Goal: Information Seeking & Learning: Learn about a topic

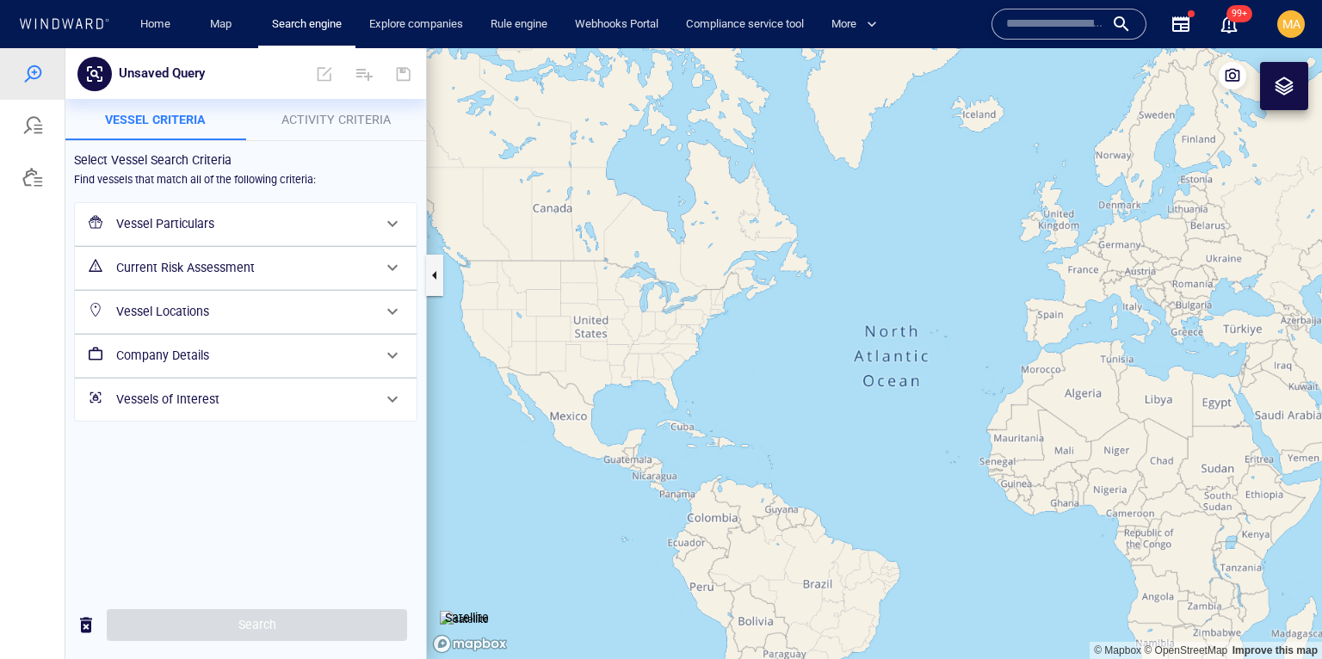
click at [1042, 18] on input "text" at bounding box center [1055, 24] width 98 height 26
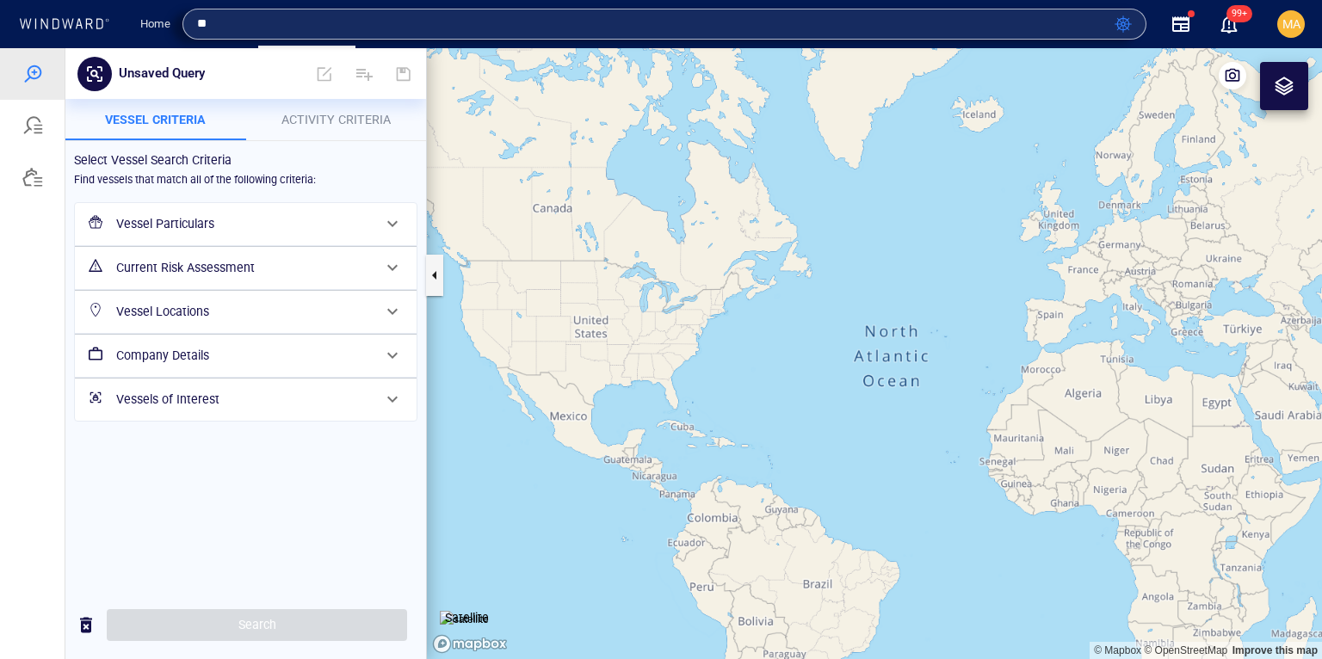
type input "*"
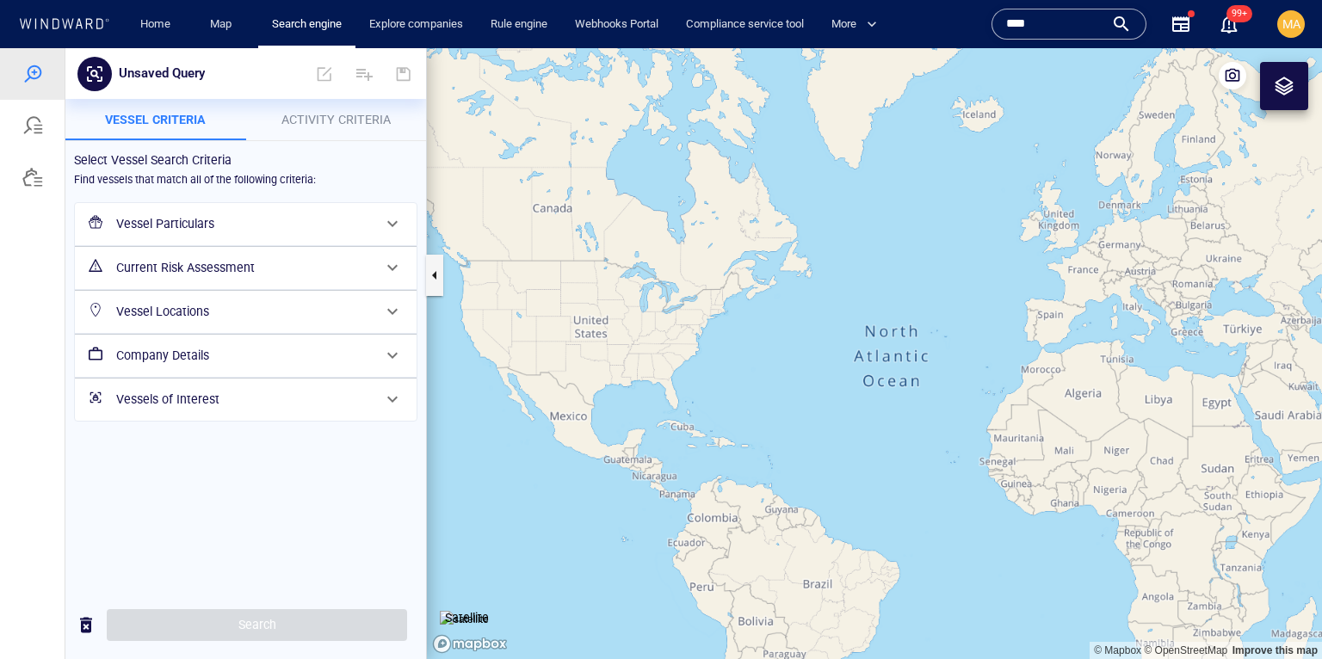
click at [1006, 33] on input "****" at bounding box center [1055, 24] width 98 height 26
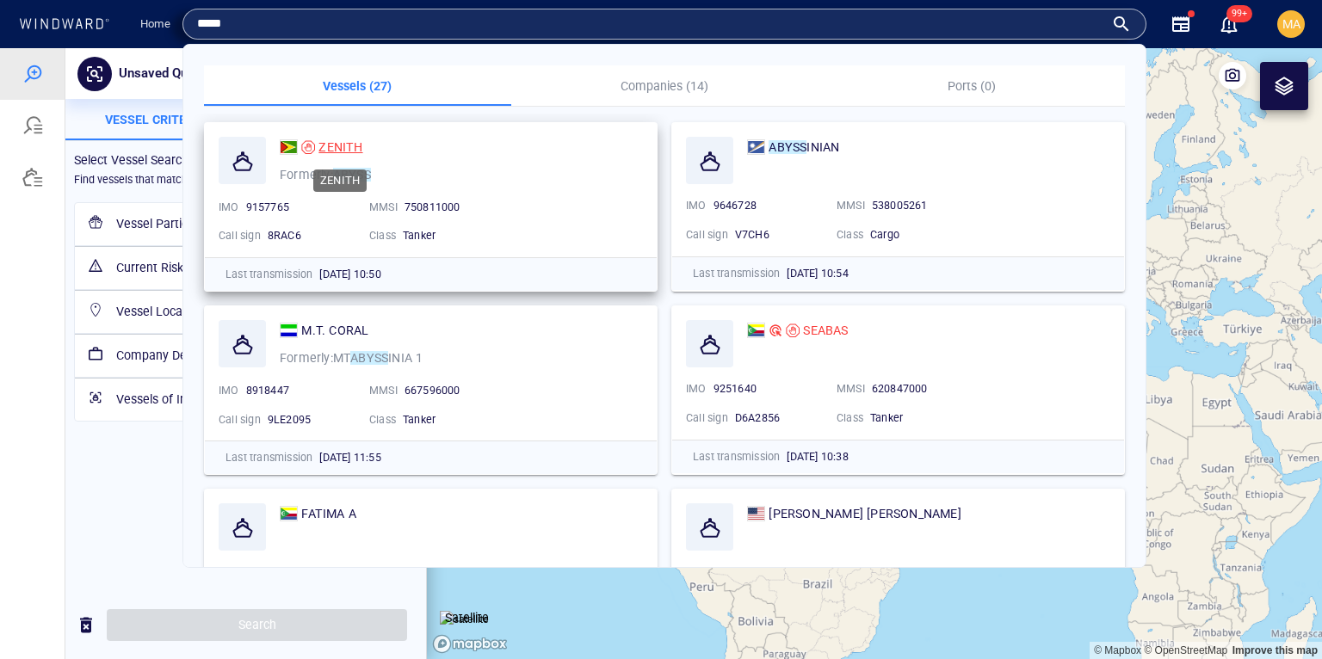
type input "*****"
click at [344, 151] on span "ZENITH" at bounding box center [340, 147] width 44 height 14
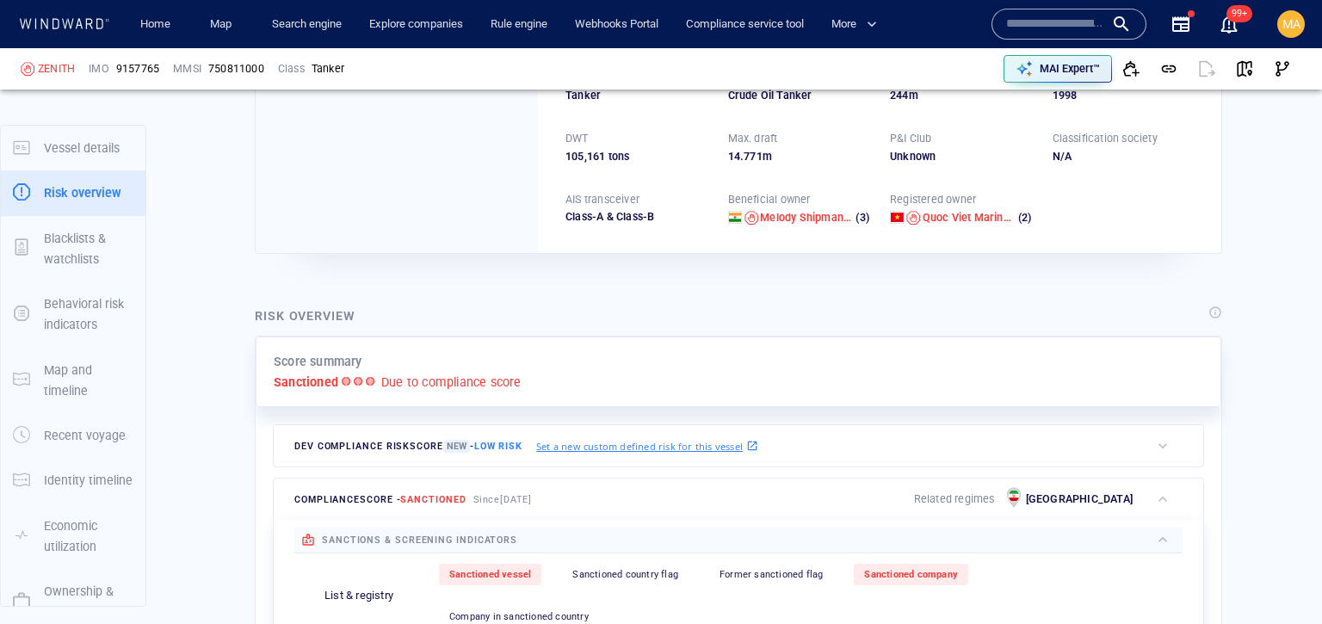
scroll to position [45, 0]
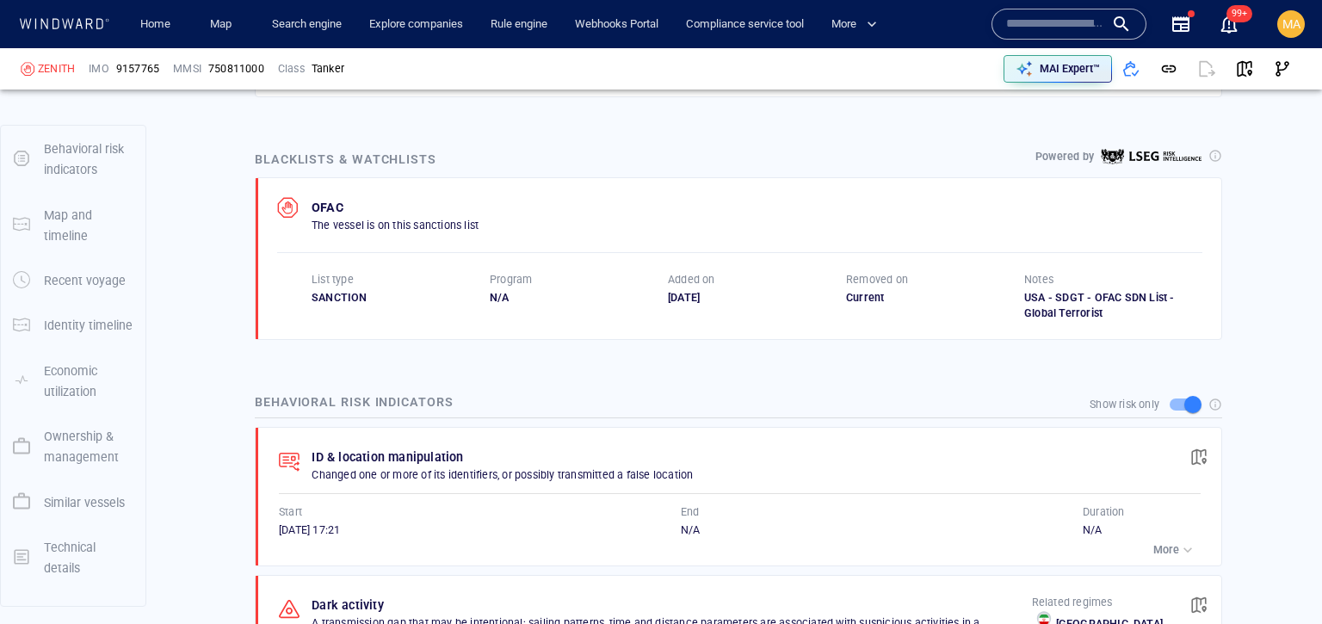
scroll to position [1029, 0]
click at [1216, 153] on div at bounding box center [1216, 157] width 14 height 14
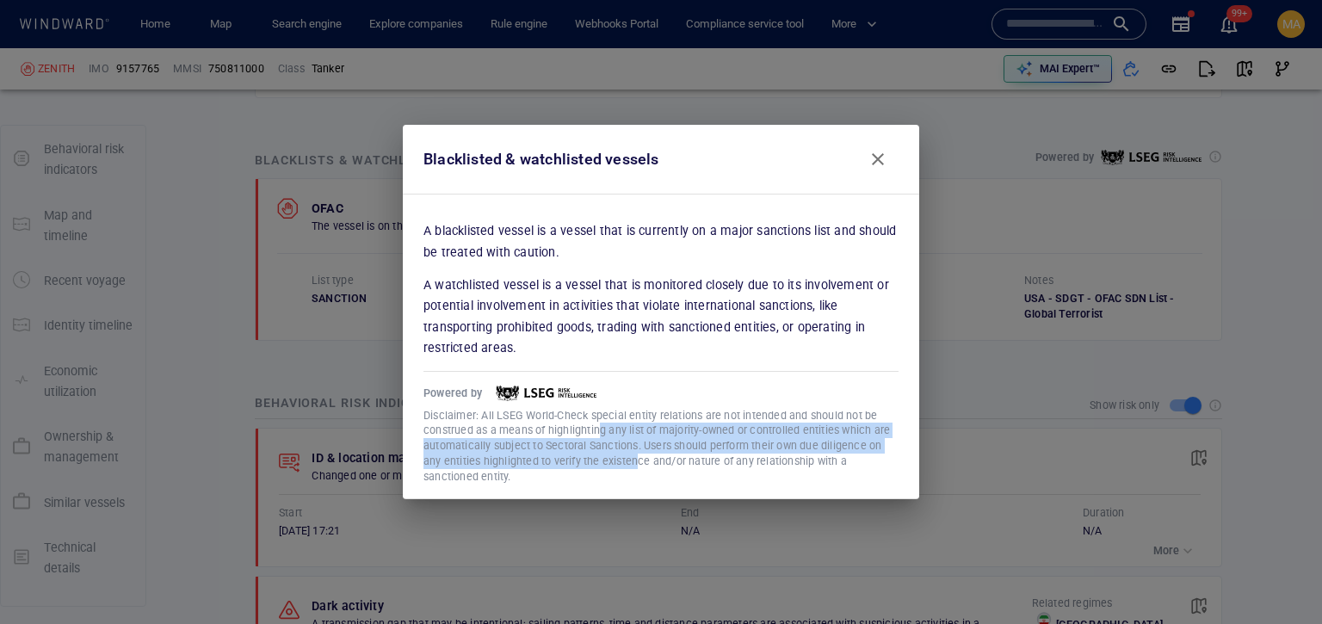
drag, startPoint x: 602, startPoint y: 429, endPoint x: 636, endPoint y: 457, distance: 44.6
click at [636, 458] on p "Disclaimer: All LSEG World-Check special entity relations are not intended and …" at bounding box center [661, 446] width 475 height 77
click at [637, 457] on p "Disclaimer: All LSEG World-Check special entity relations are not intended and …" at bounding box center [661, 446] width 475 height 77
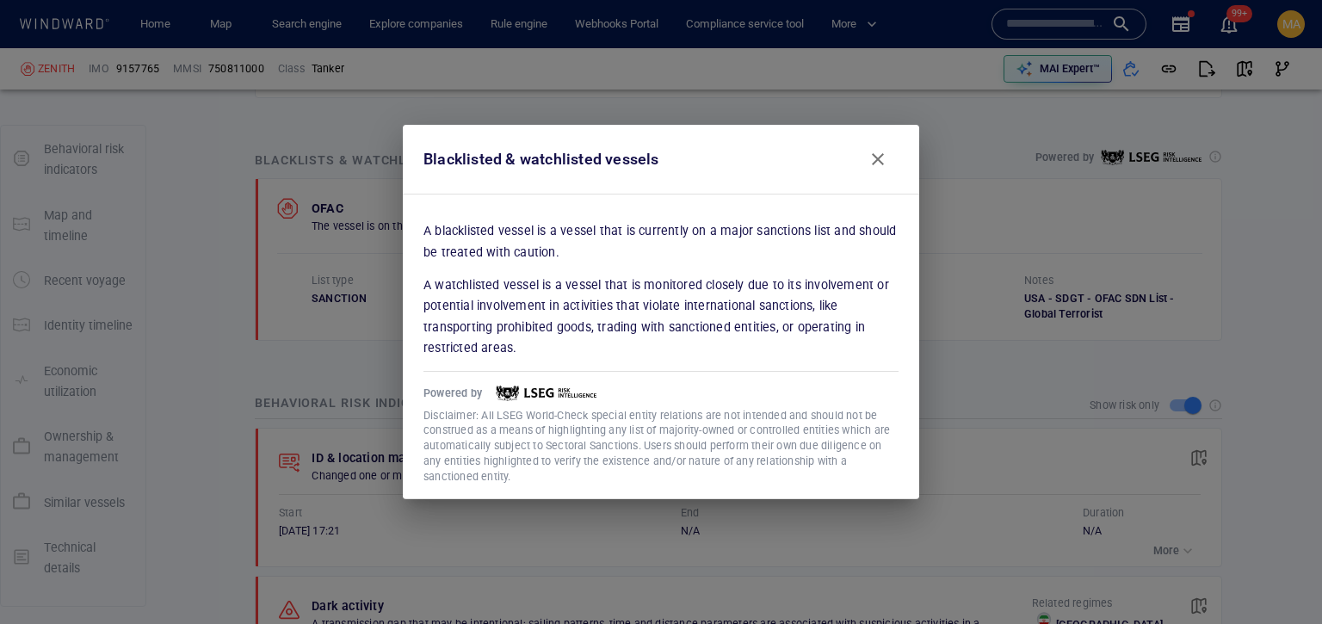
click at [617, 452] on p "Disclaimer: All LSEG World-Check special entity relations are not intended and …" at bounding box center [661, 446] width 475 height 77
click at [539, 346] on p "A watchlisted vessel is a vessel that is monitored closely due to its involveme…" at bounding box center [661, 316] width 475 height 83
drag, startPoint x: 421, startPoint y: 154, endPoint x: 702, endPoint y: 165, distance: 280.8
click at [702, 165] on div "Blacklisted & watchlisted vessels" at bounding box center [661, 159] width 489 height 55
click at [685, 168] on div "Blacklisted & watchlisted vessels" at bounding box center [661, 159] width 489 height 55
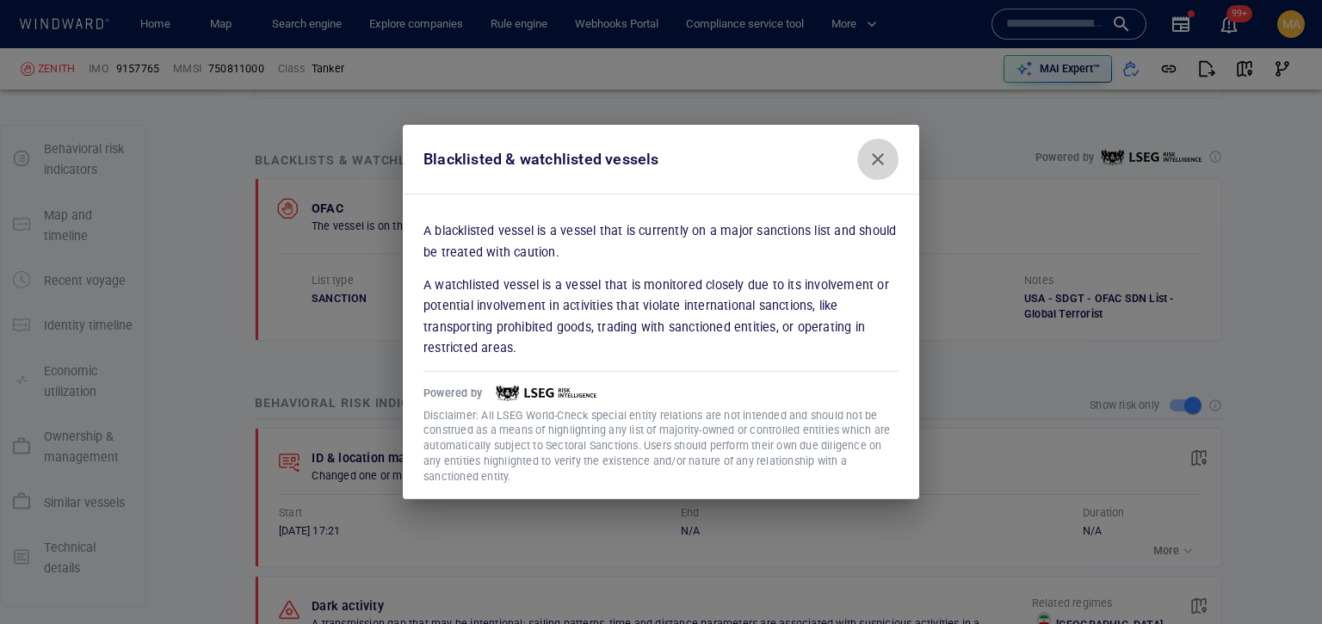
click at [890, 165] on button "Close" at bounding box center [877, 159] width 41 height 41
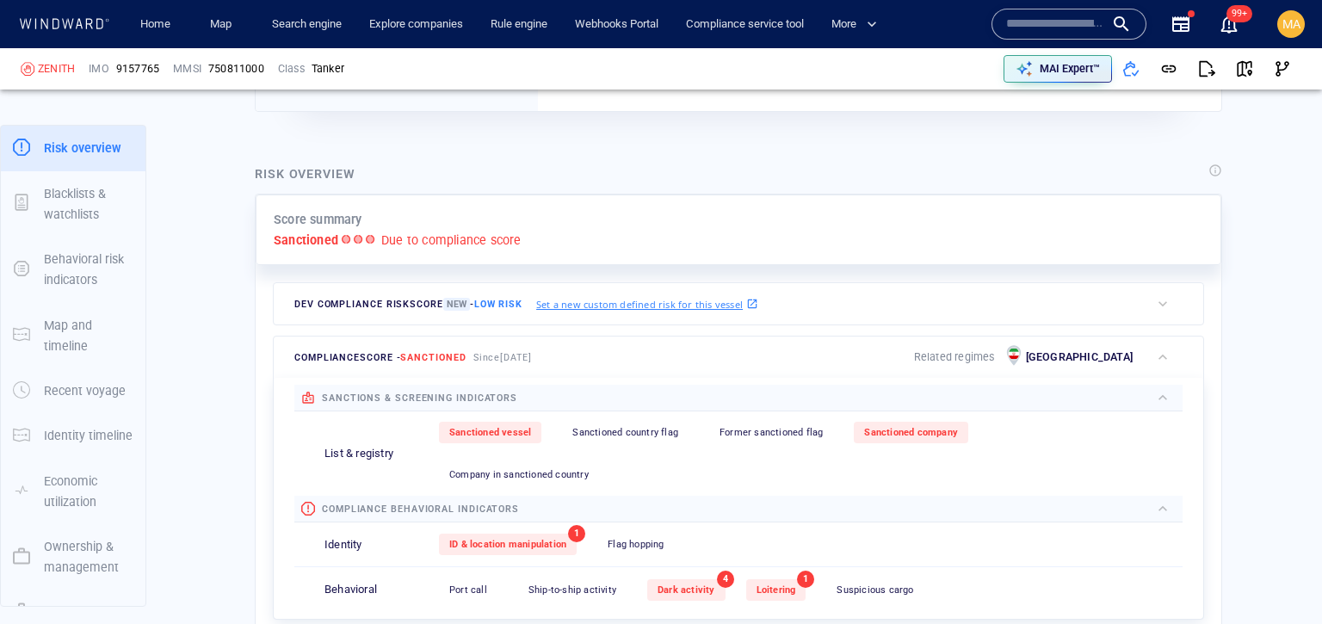
scroll to position [328, 0]
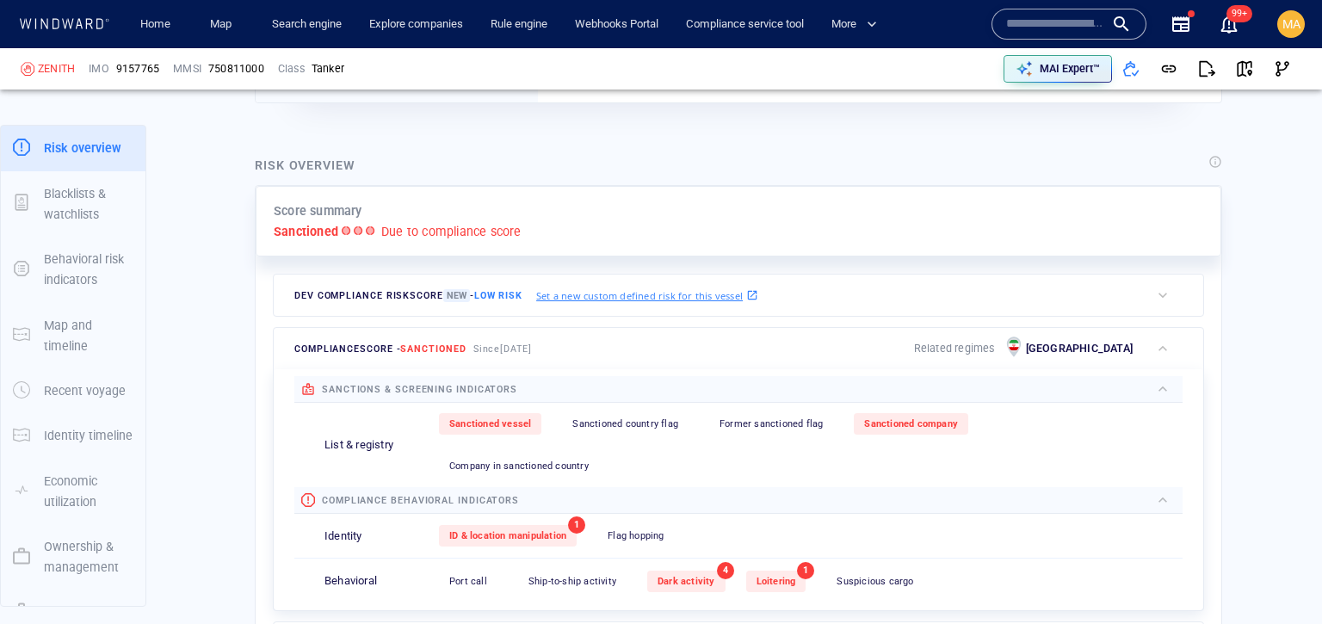
click at [1211, 158] on div at bounding box center [1216, 162] width 14 height 14
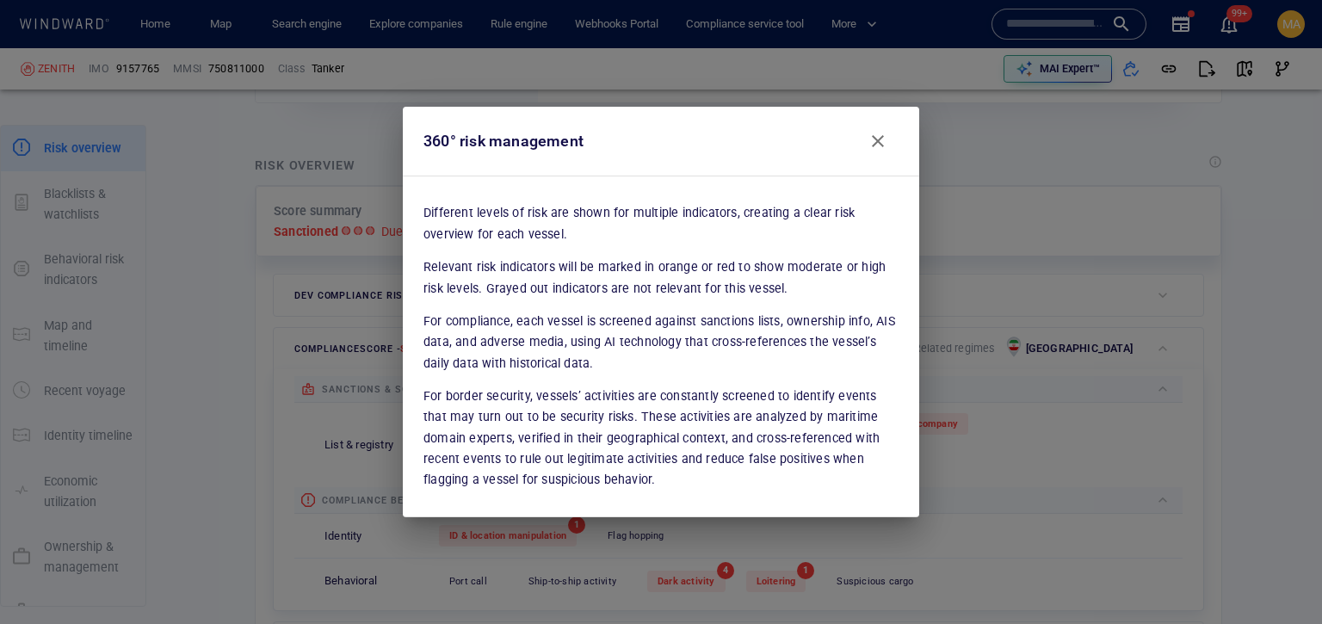
click at [881, 142] on span "Close" at bounding box center [878, 141] width 21 height 21
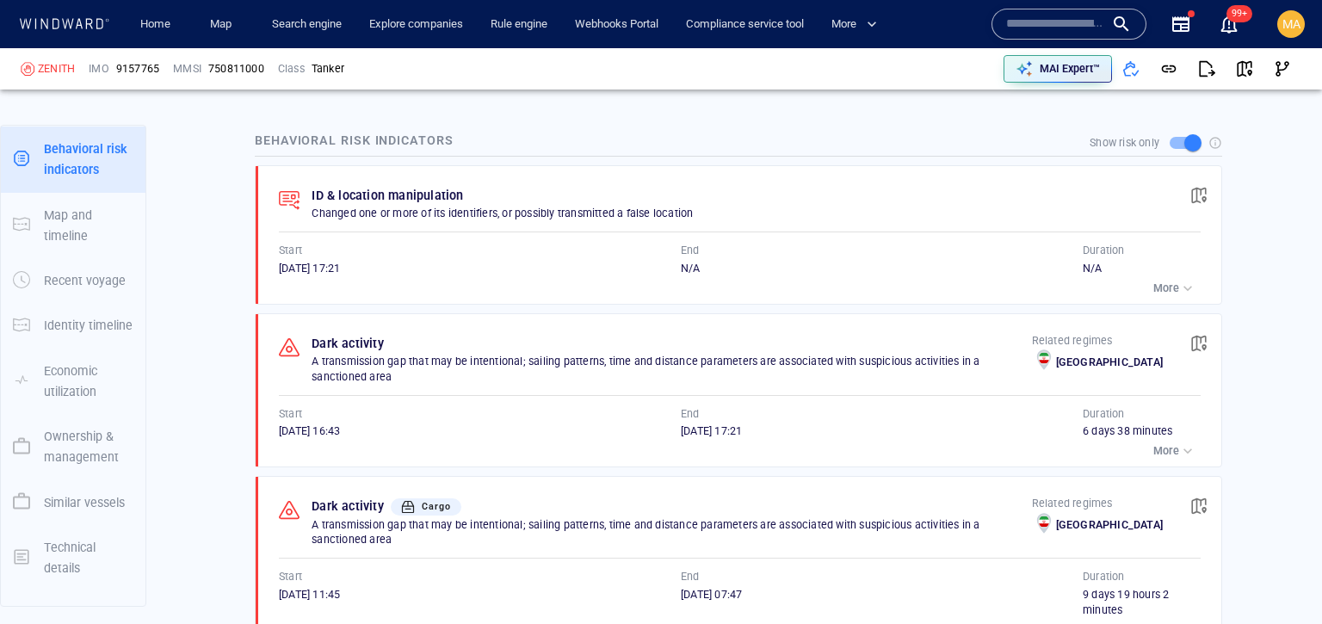
scroll to position [1291, 0]
click at [1215, 144] on div at bounding box center [1216, 143] width 14 height 14
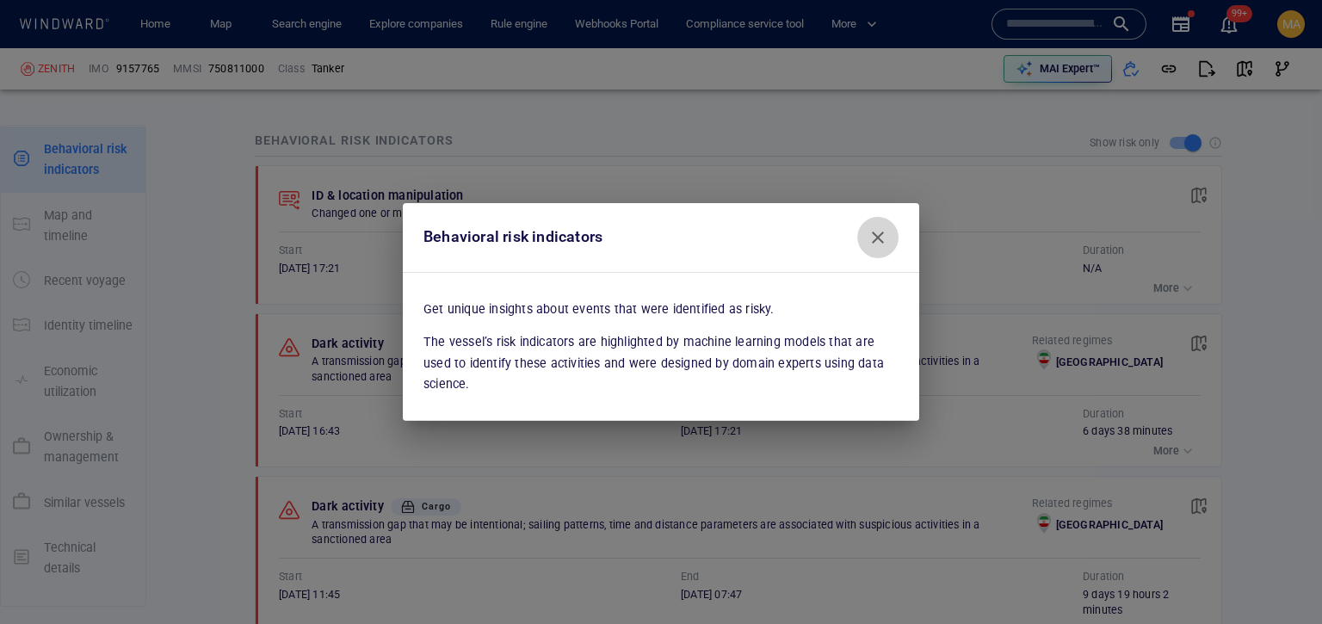
click at [883, 228] on span "Close" at bounding box center [878, 237] width 21 height 21
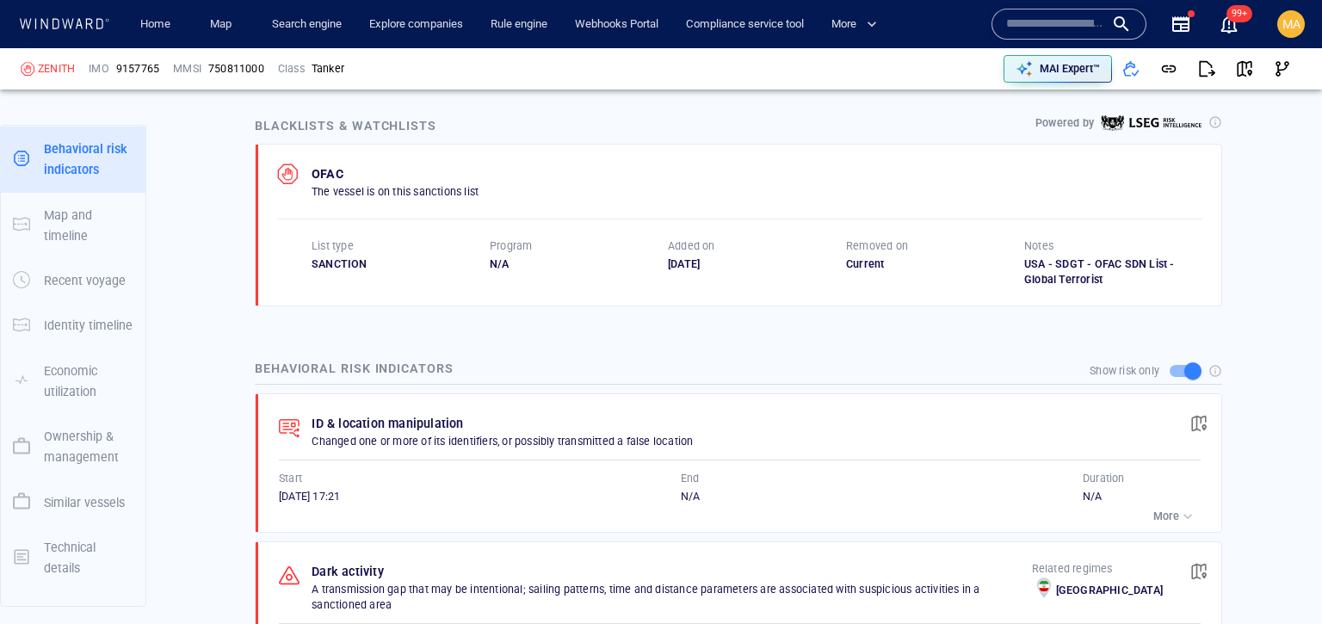
scroll to position [1059, 0]
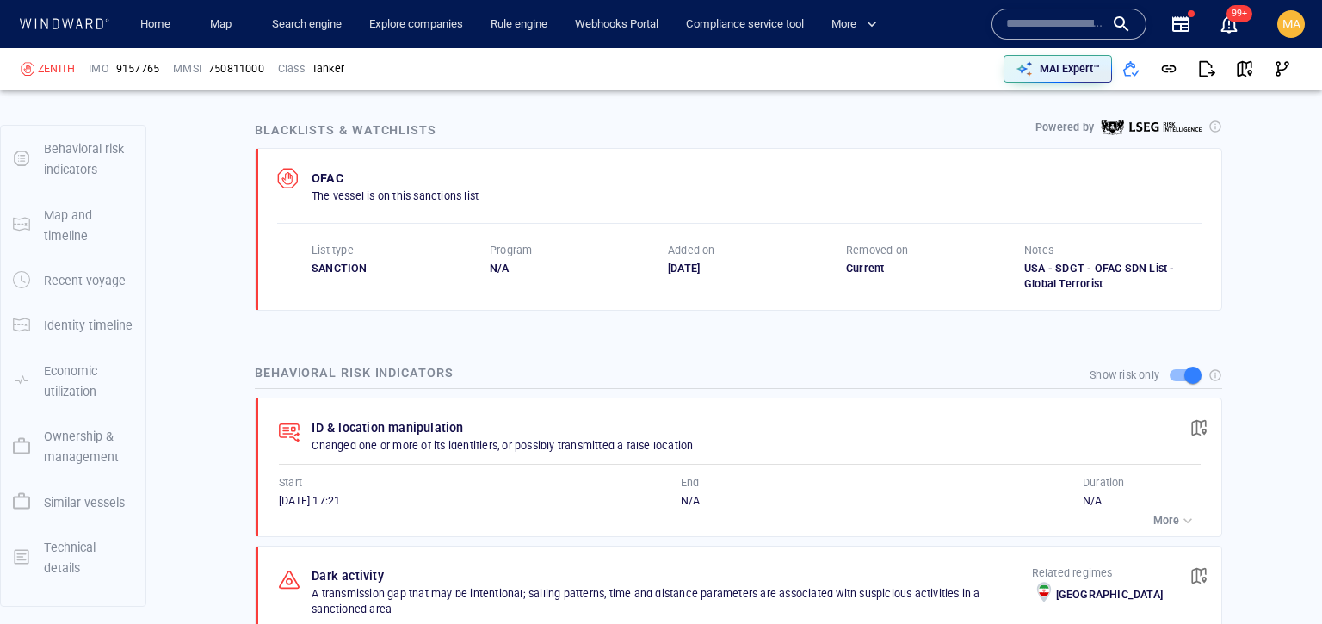
click at [1220, 127] on div at bounding box center [1216, 127] width 14 height 14
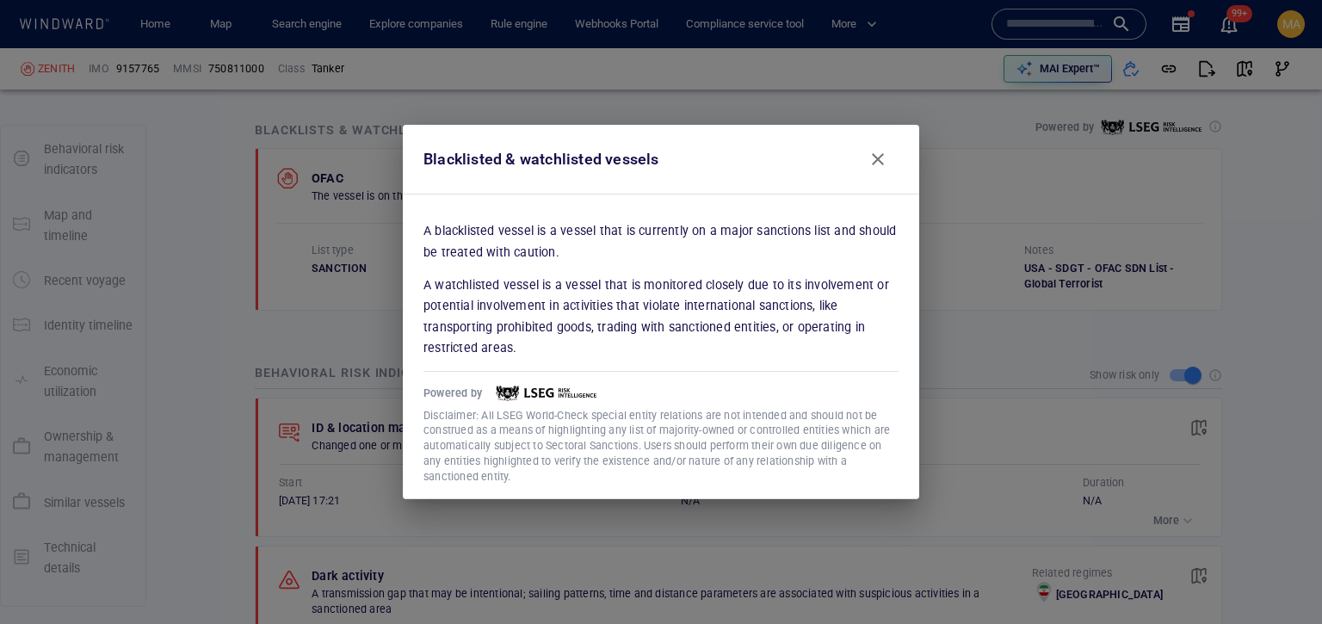
click at [888, 149] on button "Close" at bounding box center [877, 159] width 41 height 41
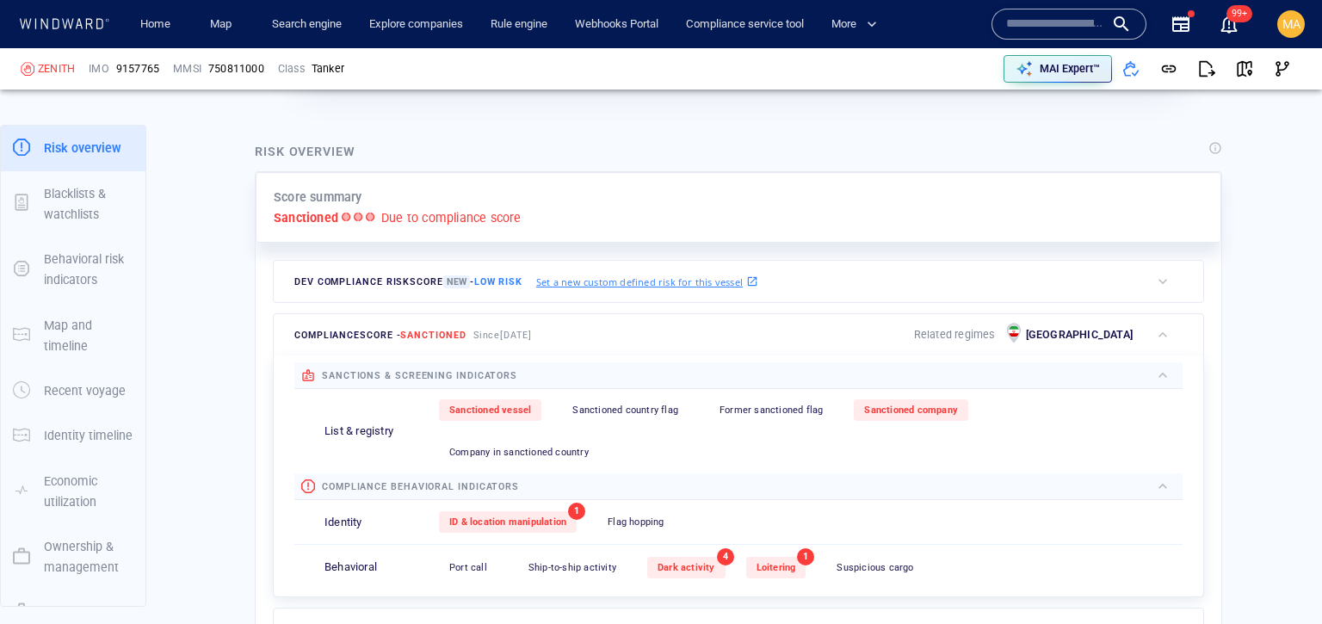
scroll to position [341, 0]
click at [1221, 152] on div at bounding box center [1216, 149] width 14 height 14
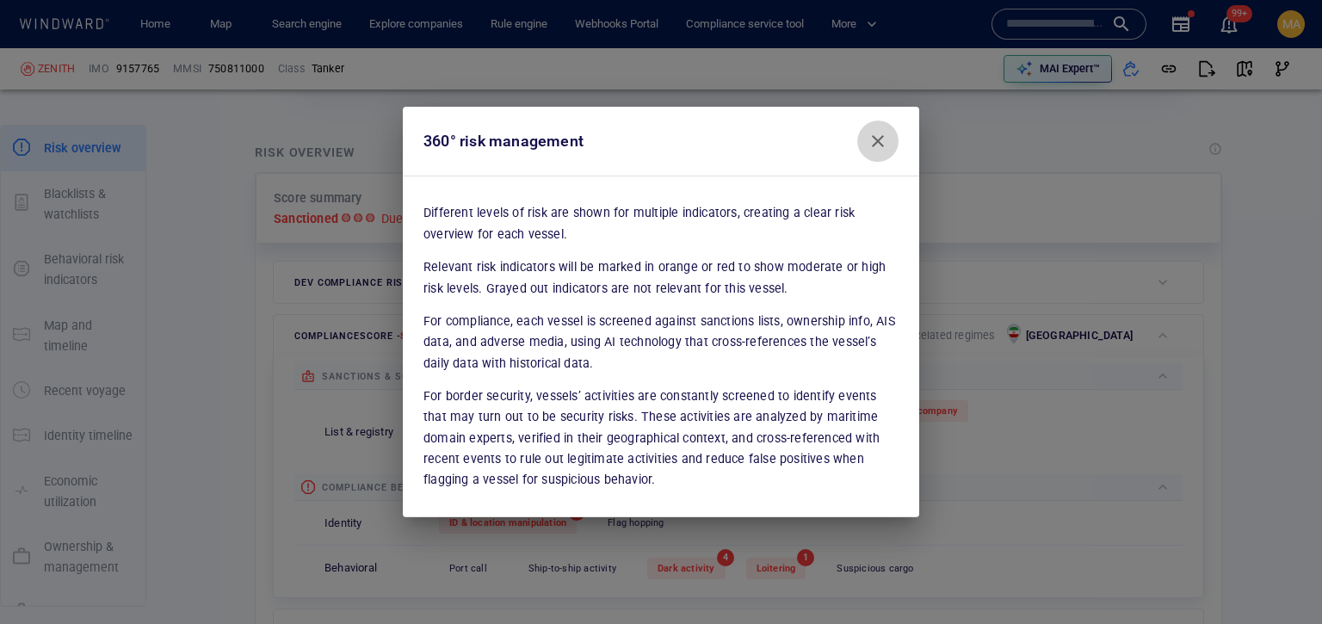
click at [881, 140] on span "Close" at bounding box center [878, 141] width 21 height 21
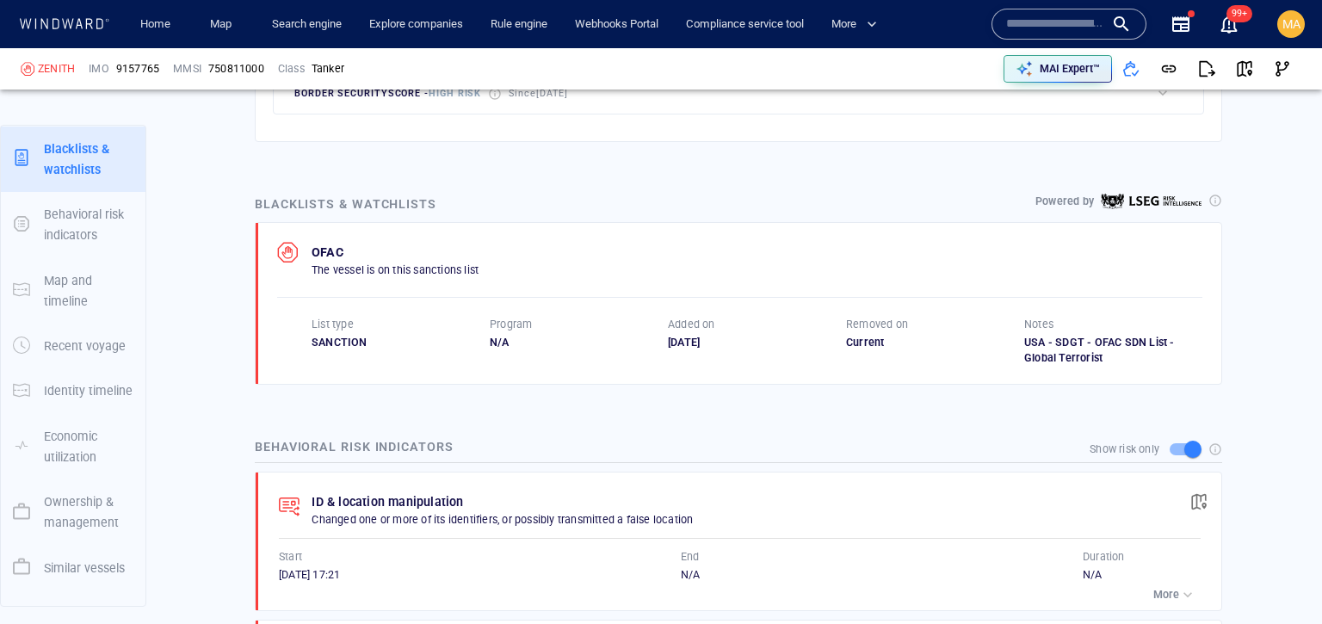
scroll to position [985, 0]
click at [1218, 194] on div at bounding box center [1216, 201] width 14 height 14
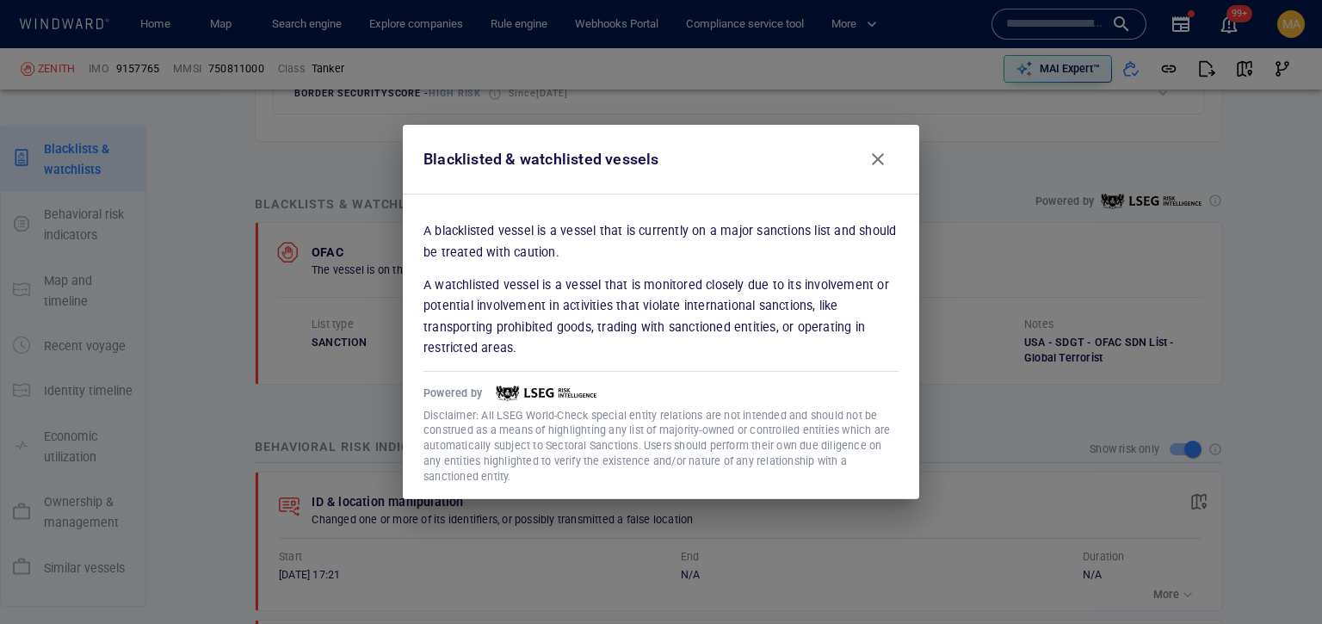
click at [472, 167] on div "Blacklisted & watchlisted vessels" at bounding box center [542, 159] width 236 height 25
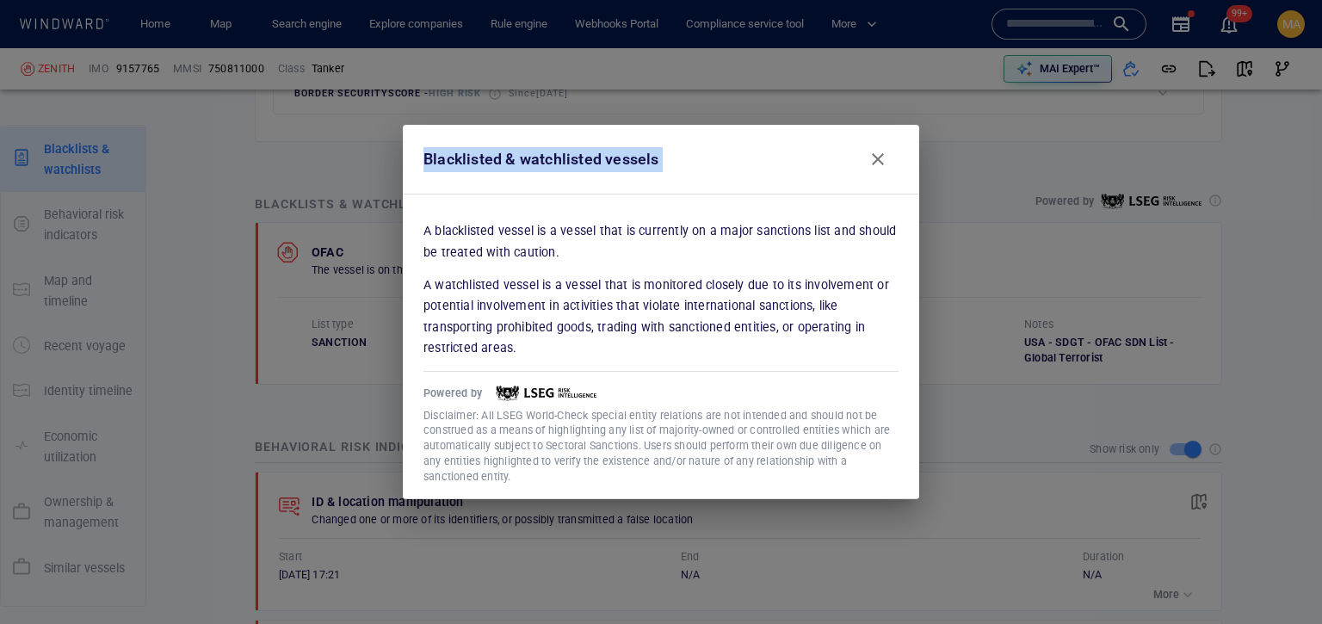
click at [472, 167] on div "Blacklisted & watchlisted vessels" at bounding box center [542, 159] width 236 height 25
click at [483, 200] on div "A blacklisted vessel is a vessel that is currently on a major sanctions list an…" at bounding box center [661, 347] width 516 height 306
click at [471, 157] on div "Blacklisted & watchlisted vessels" at bounding box center [542, 159] width 236 height 25
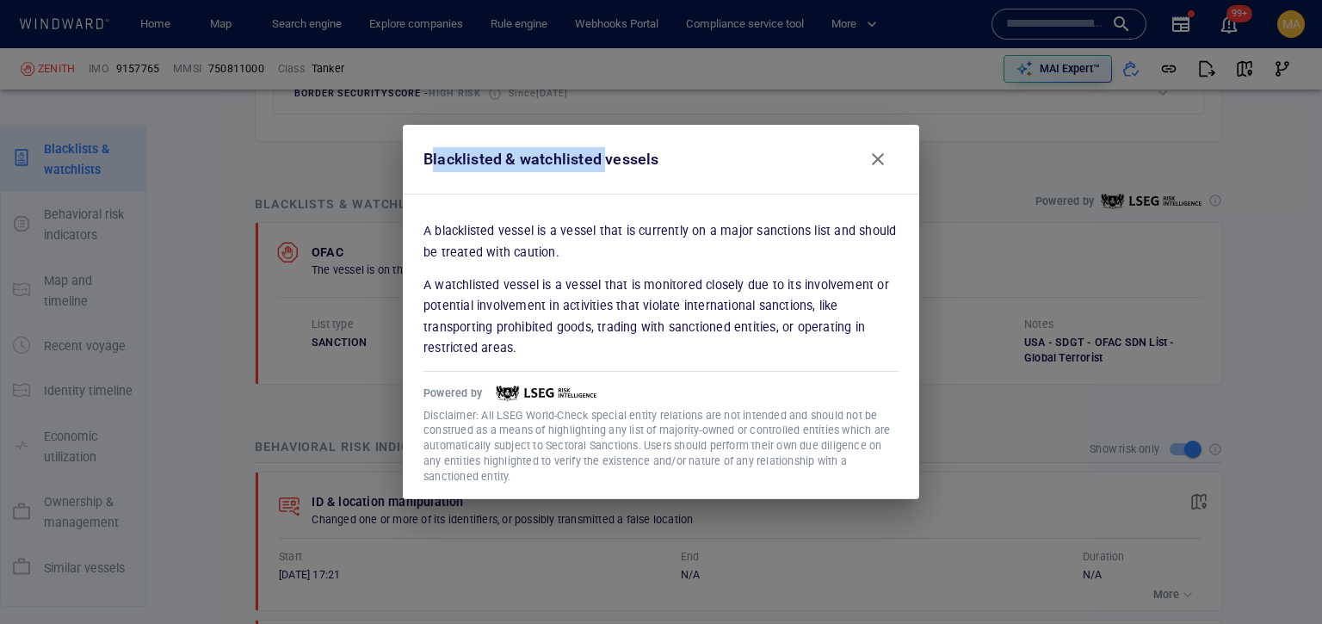
drag, startPoint x: 430, startPoint y: 163, endPoint x: 604, endPoint y: 155, distance: 174.9
click at [604, 155] on div "Blacklisted & watchlisted vessels" at bounding box center [542, 159] width 236 height 25
click at [647, 168] on div "Blacklisted & watchlisted vessels" at bounding box center [542, 159] width 236 height 25
click at [688, 145] on div "Blacklisted & watchlisted vessels" at bounding box center [661, 159] width 489 height 55
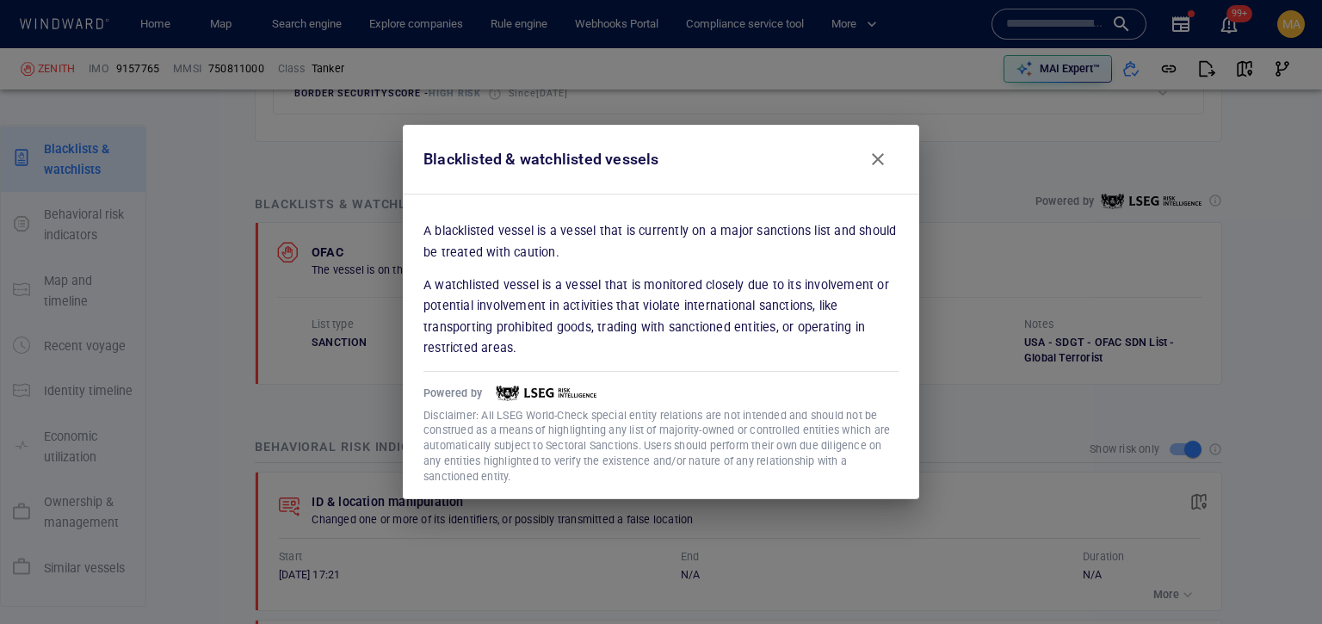
click at [661, 149] on div "Blacklisted & watchlisted vessels" at bounding box center [542, 159] width 250 height 39
click at [647, 150] on div "Blacklisted & watchlisted vessels" at bounding box center [542, 159] width 236 height 25
drag, startPoint x: 479, startPoint y: 226, endPoint x: 565, endPoint y: 239, distance: 86.3
click at [565, 239] on p "A blacklisted vessel is a vessel that is currently on a major sanctions list an…" at bounding box center [661, 241] width 475 height 42
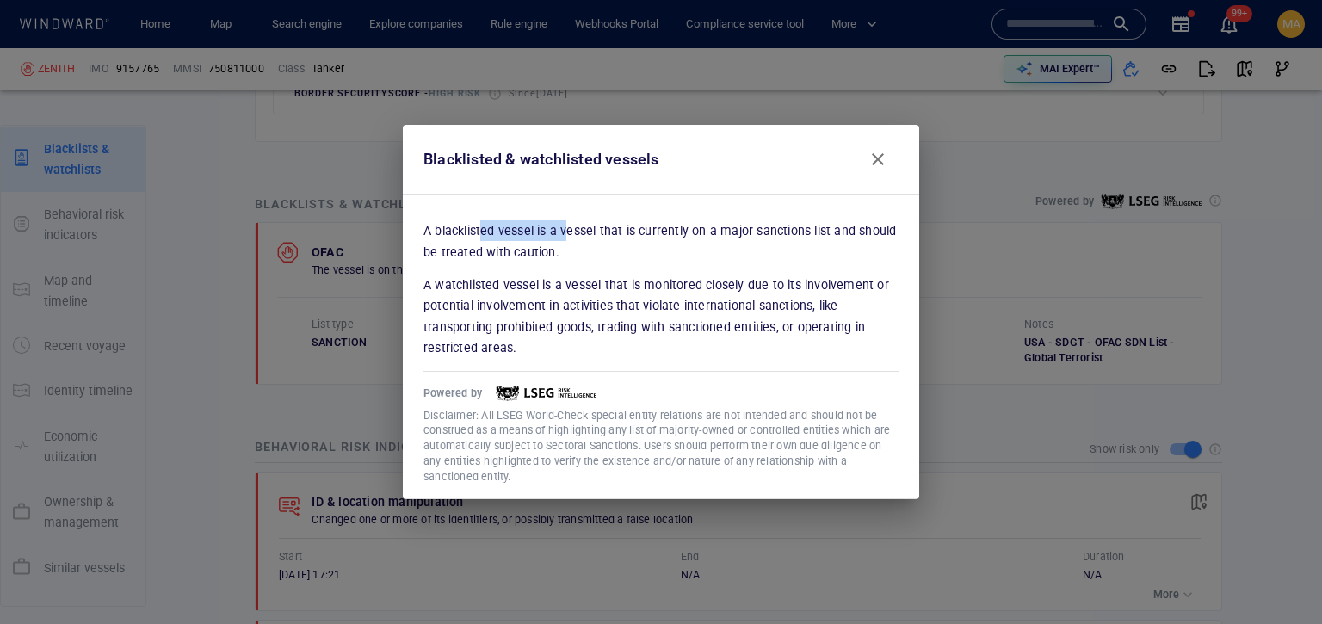
click at [565, 239] on p "A blacklisted vessel is a vessel that is currently on a major sanctions list an…" at bounding box center [661, 241] width 475 height 42
drag, startPoint x: 550, startPoint y: 232, endPoint x: 614, endPoint y: 232, distance: 63.7
click at [614, 232] on p "A blacklisted vessel is a vessel that is currently on a major sanctions list an…" at bounding box center [661, 241] width 475 height 42
click at [662, 316] on p "A watchlisted vessel is a vessel that is monitored closely due to its involveme…" at bounding box center [661, 316] width 475 height 83
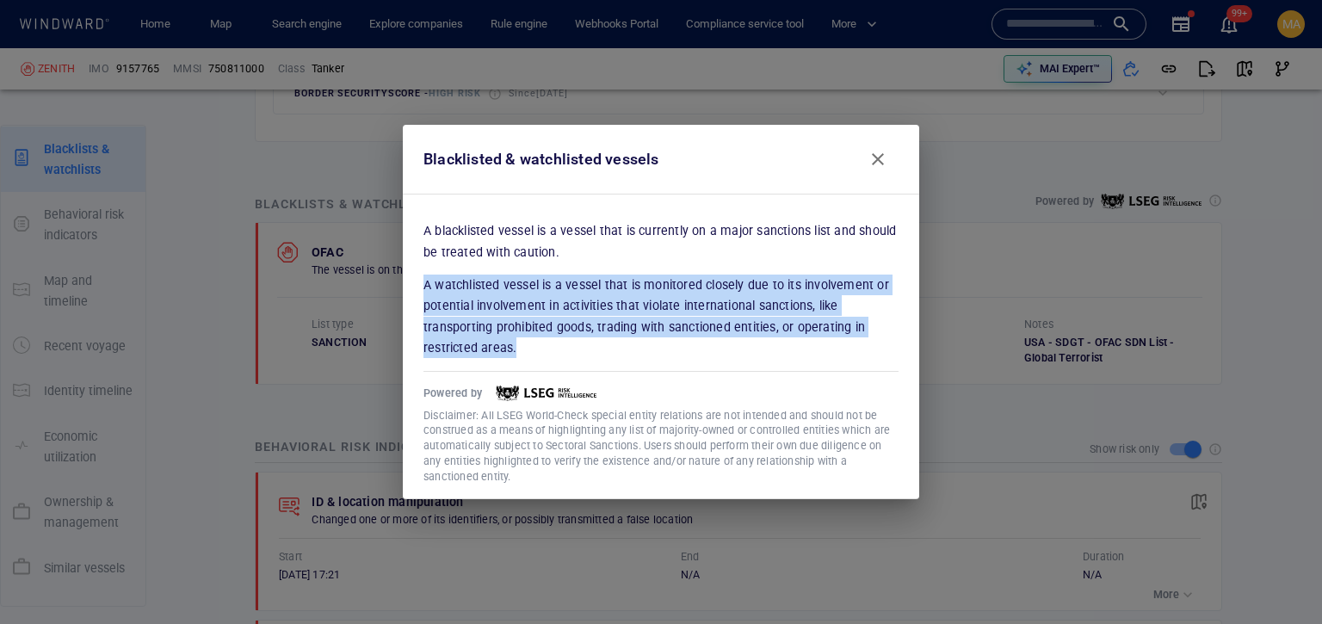
click at [662, 316] on p "A watchlisted vessel is a vessel that is monitored closely due to its involveme…" at bounding box center [661, 316] width 475 height 83
click at [873, 165] on span "Close" at bounding box center [878, 159] width 21 height 21
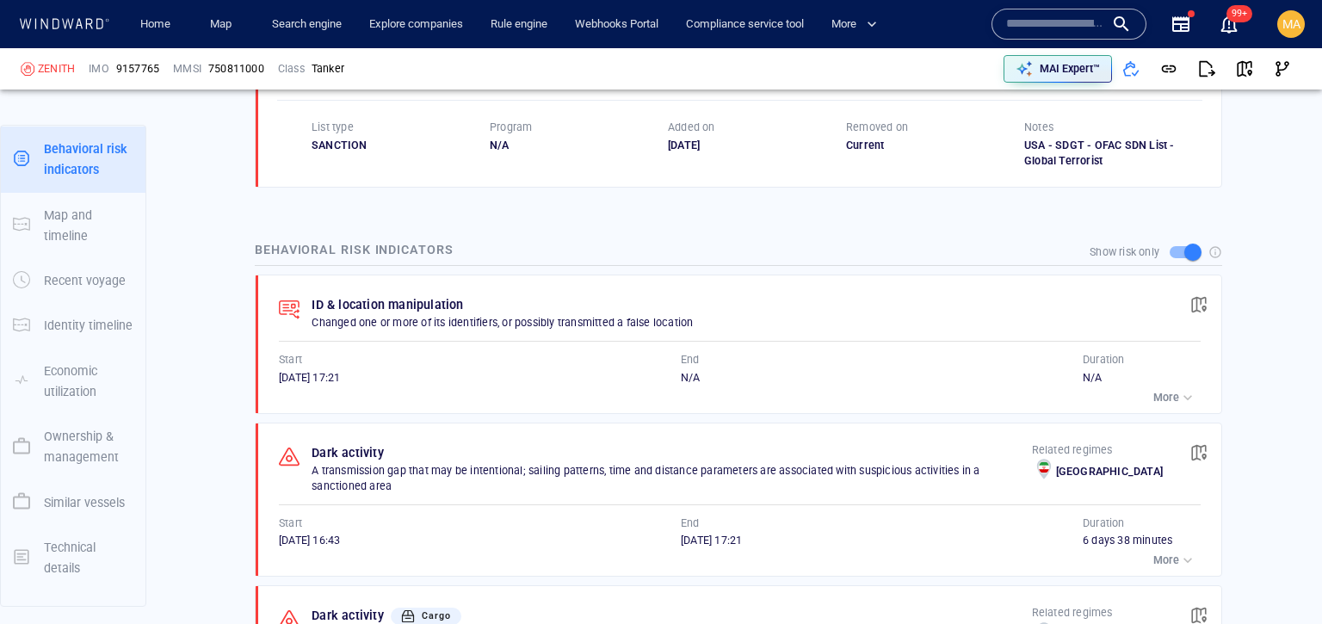
scroll to position [1210, 0]
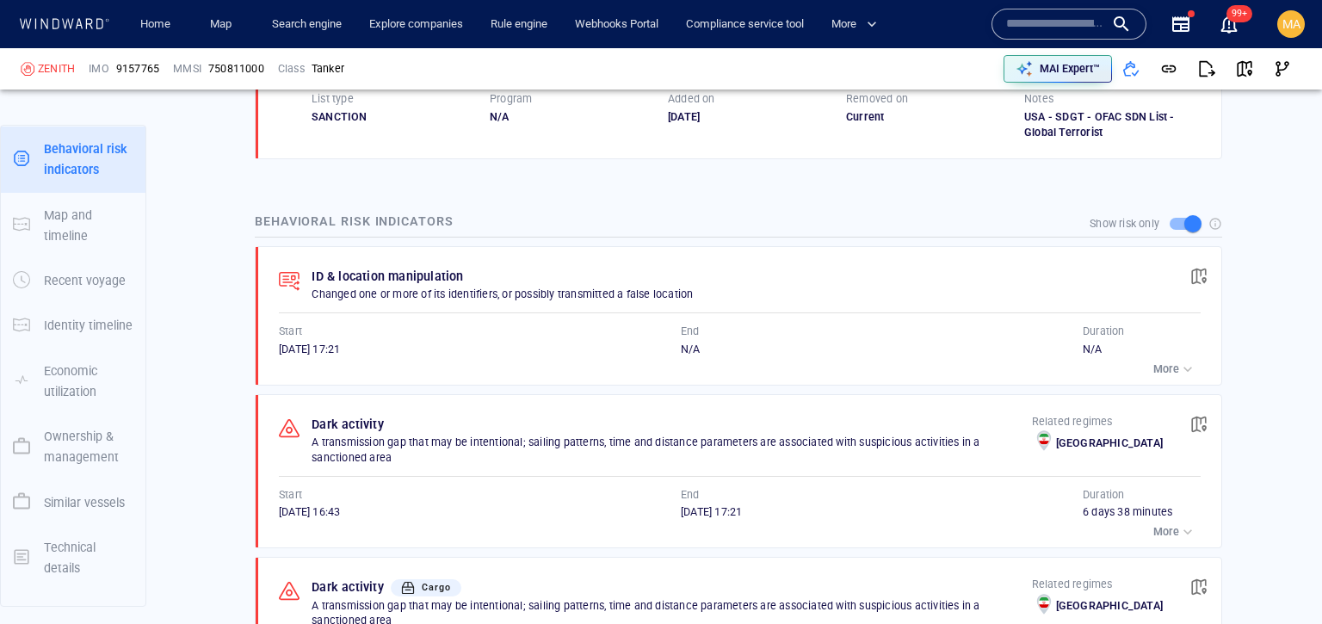
click at [1218, 223] on div at bounding box center [1216, 224] width 14 height 14
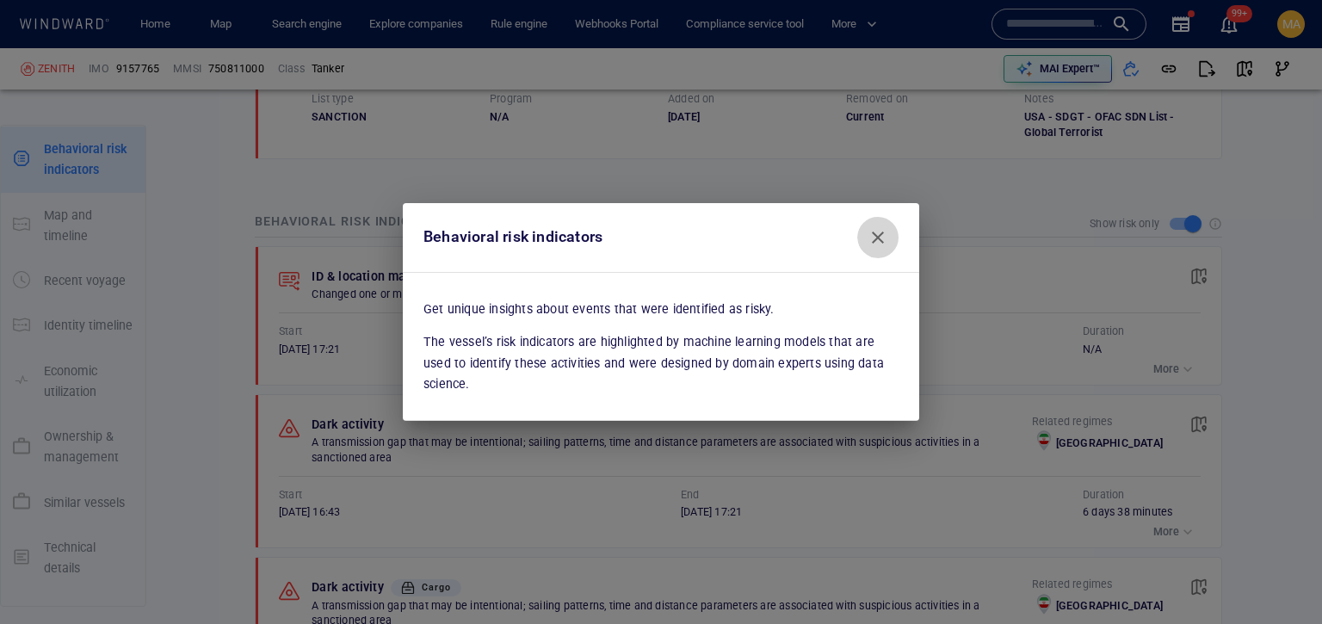
click at [879, 237] on span "Close" at bounding box center [878, 237] width 21 height 21
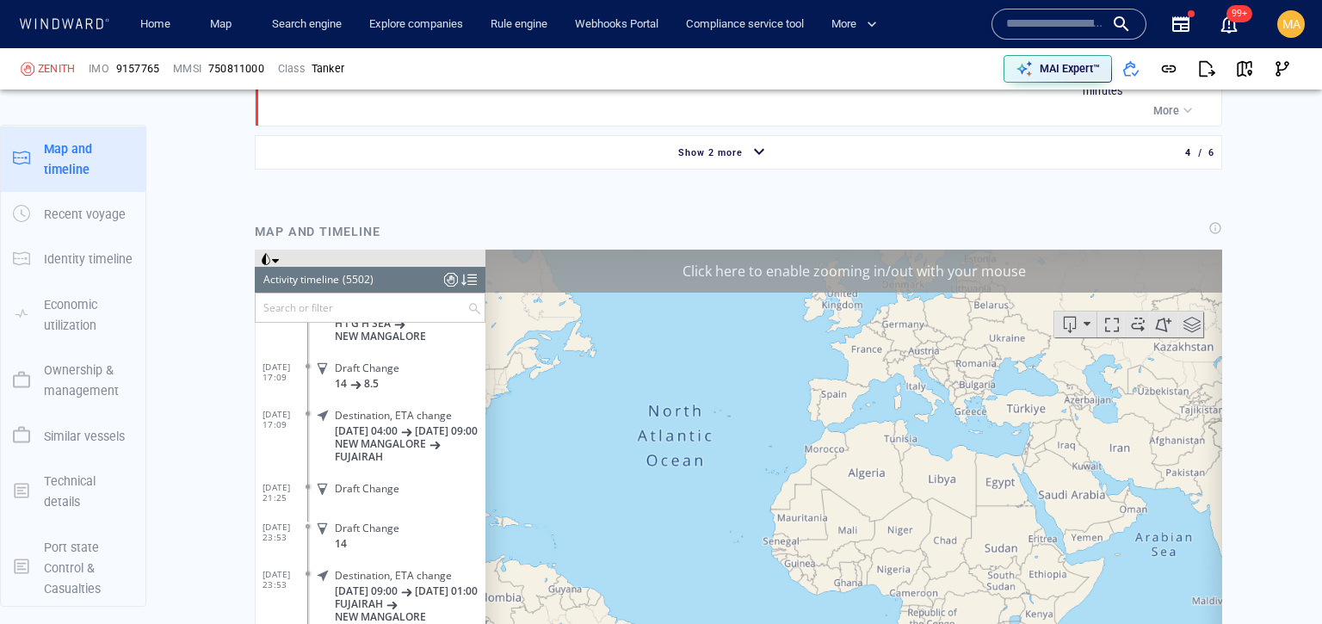
scroll to position [260021, 0]
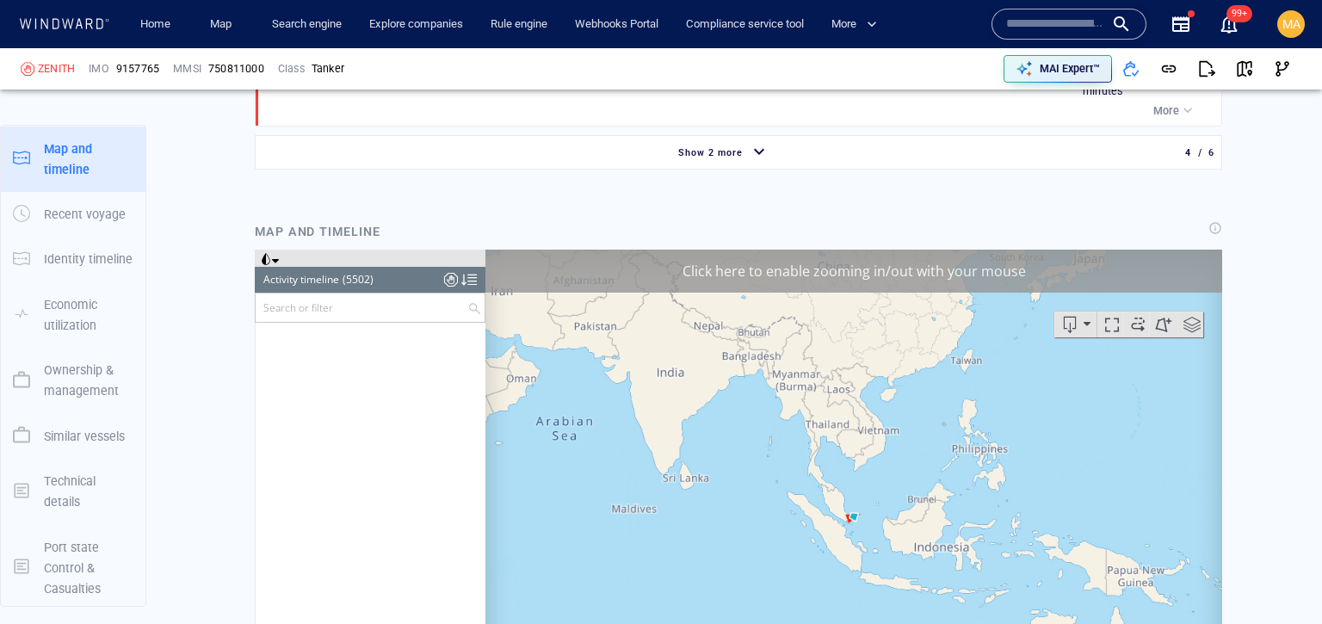
click at [1206, 218] on div "Map and timeline" at bounding box center [738, 232] width 974 height 28
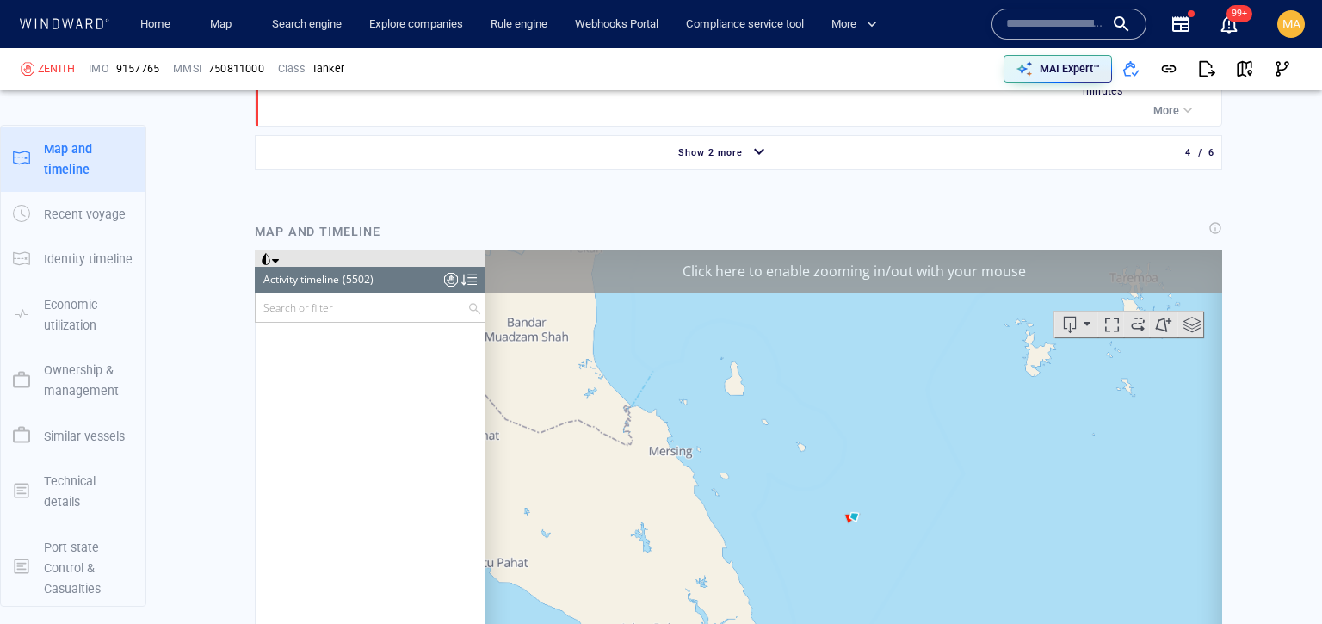
click at [1212, 221] on div at bounding box center [1216, 228] width 14 height 14
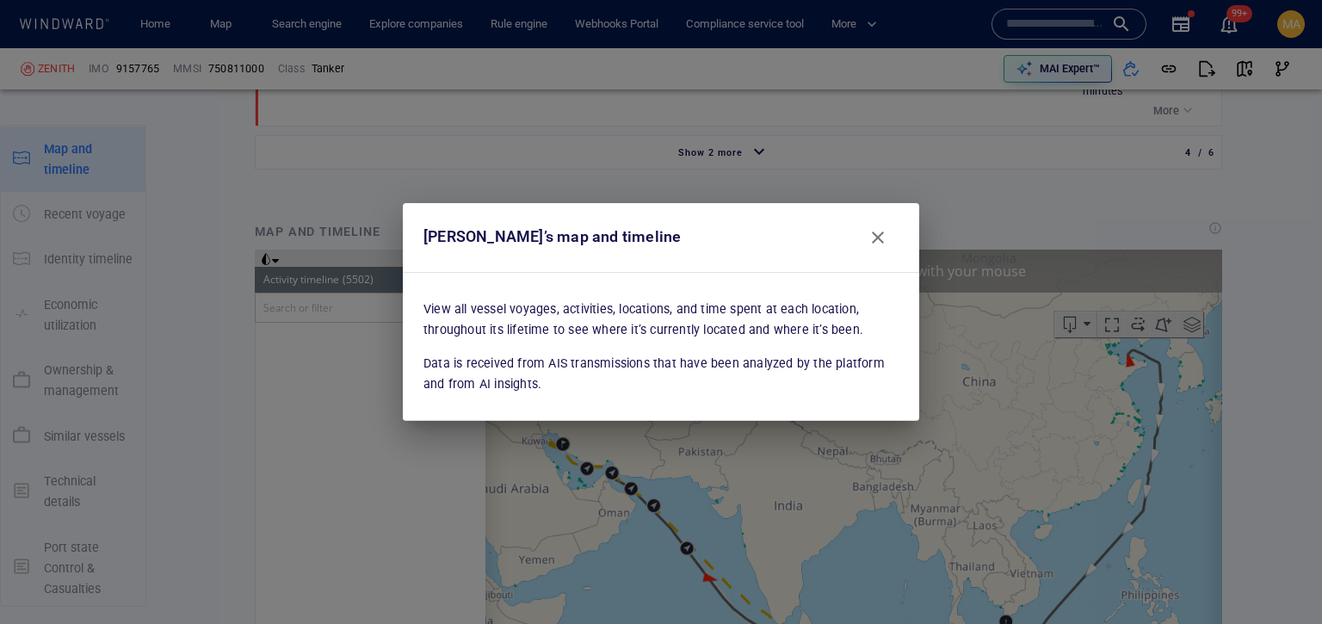
click at [881, 237] on span "Close" at bounding box center [878, 237] width 21 height 21
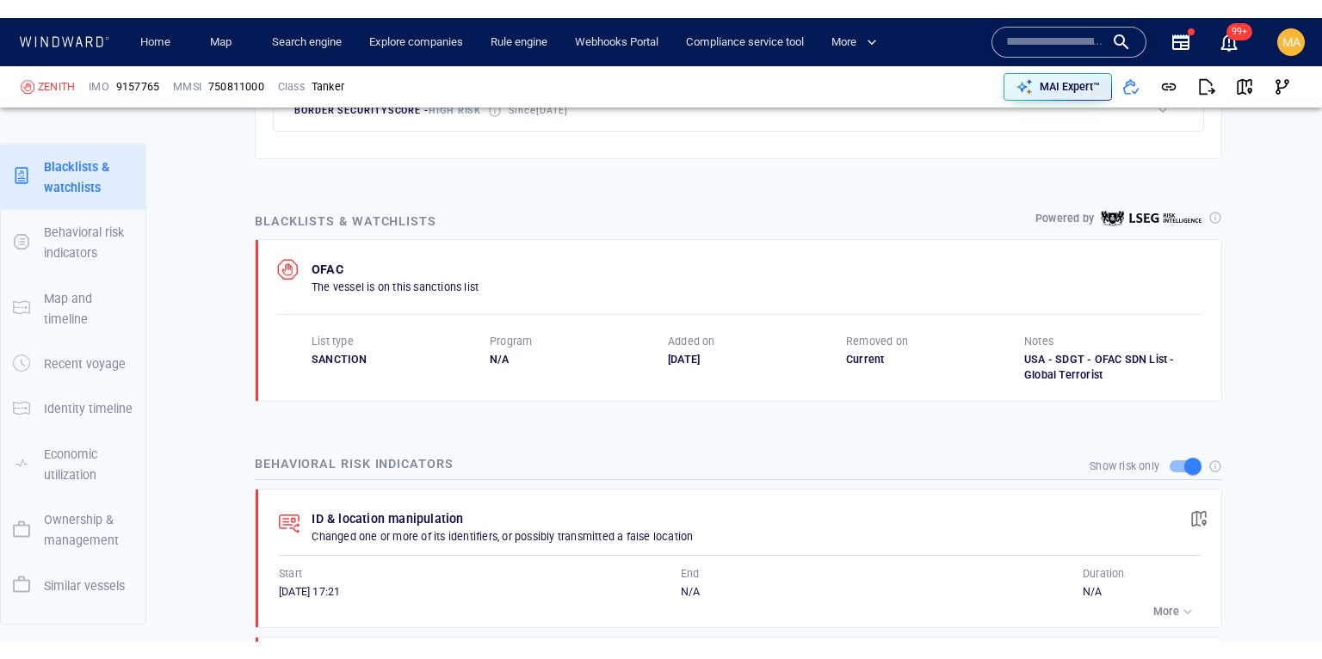
scroll to position [981, 0]
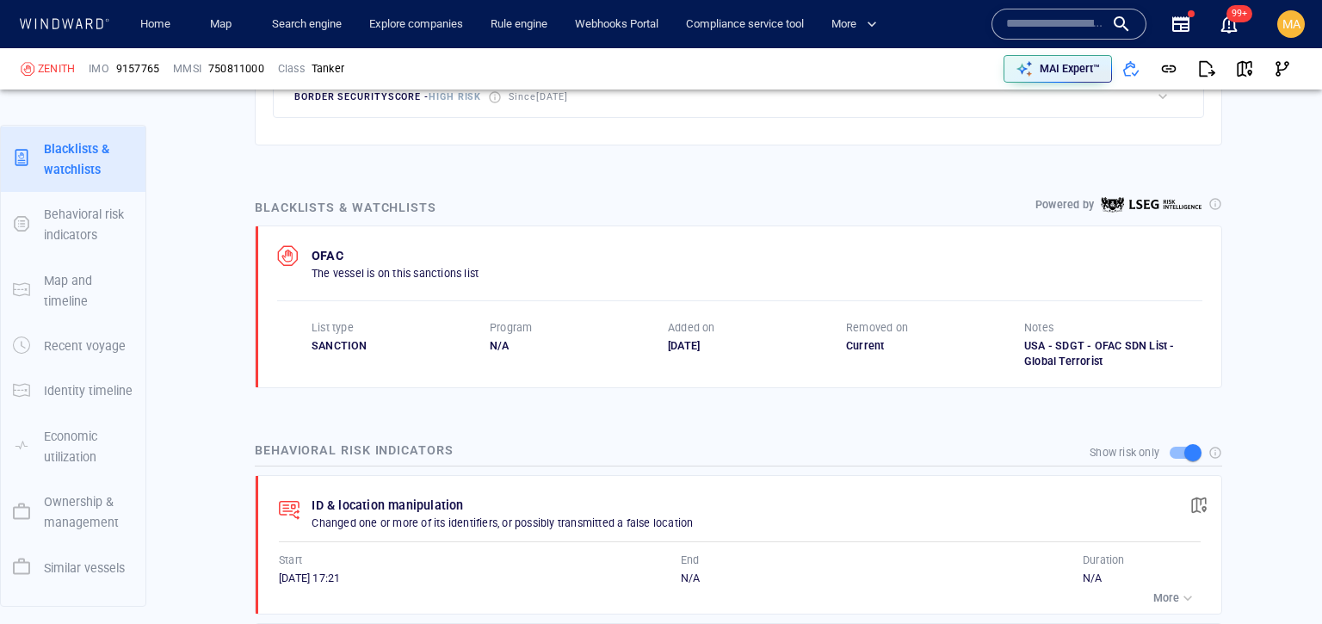
click at [1215, 206] on div at bounding box center [1216, 204] width 14 height 14
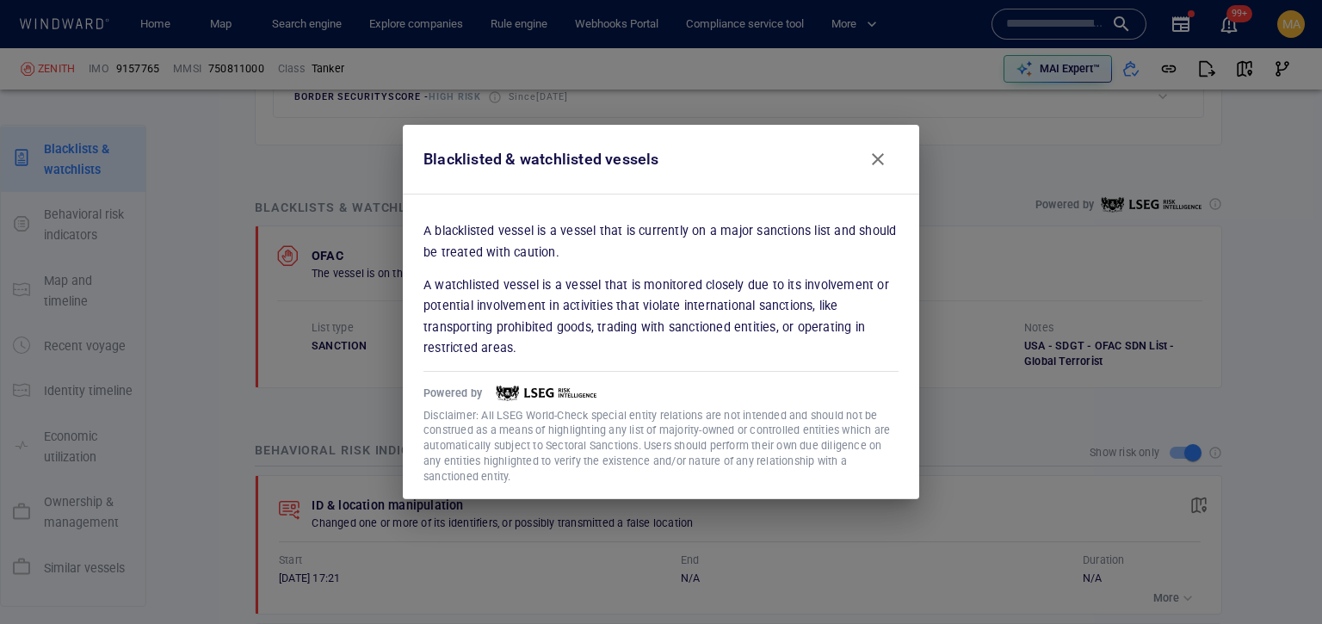
click at [633, 157] on div "Blacklisted & watchlisted vessels" at bounding box center [542, 159] width 236 height 25
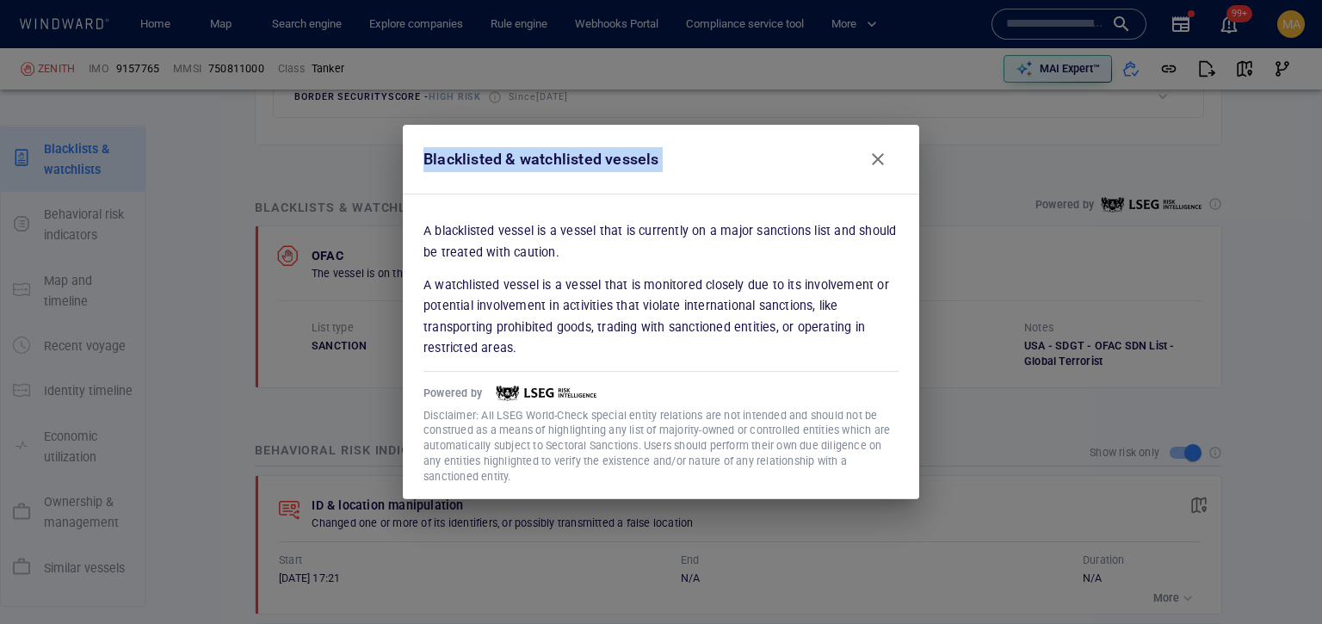
click at [633, 157] on div "Blacklisted & watchlisted vessels" at bounding box center [542, 159] width 236 height 25
click at [724, 149] on div "Blacklisted & watchlisted vessels" at bounding box center [661, 159] width 489 height 55
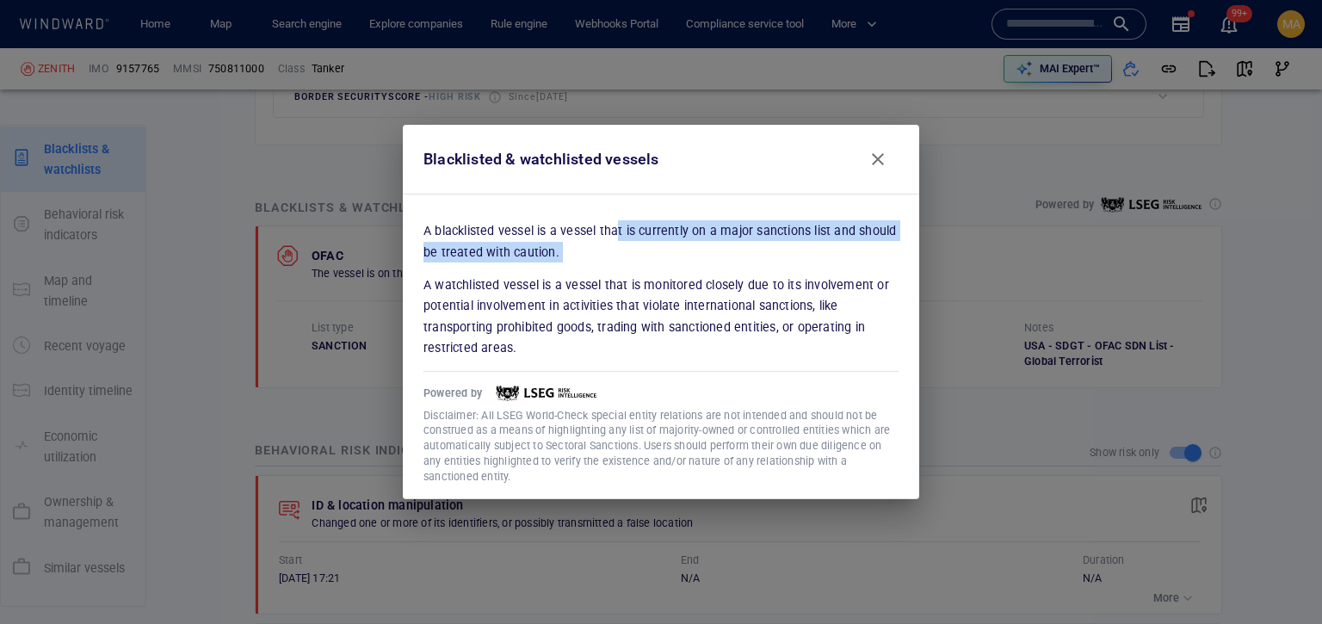
drag, startPoint x: 619, startPoint y: 222, endPoint x: 616, endPoint y: 269, distance: 46.6
click at [616, 269] on div "A blacklisted vessel is a vessel that is currently on a major sanctions list an…" at bounding box center [661, 352] width 475 height 264
